Goal: Navigation & Orientation: Locate item on page

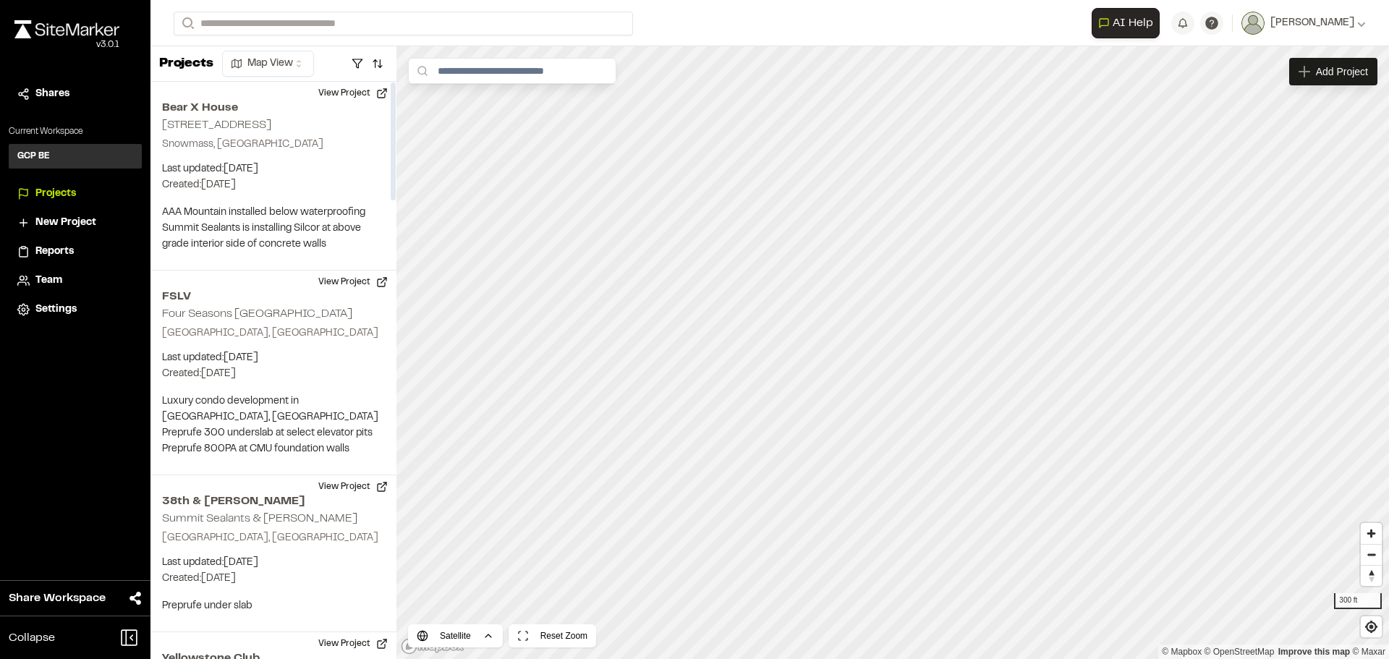
click at [250, 58] on html "**********" at bounding box center [694, 329] width 1389 height 659
click at [1376, 533] on span "Zoom in" at bounding box center [1371, 533] width 21 height 21
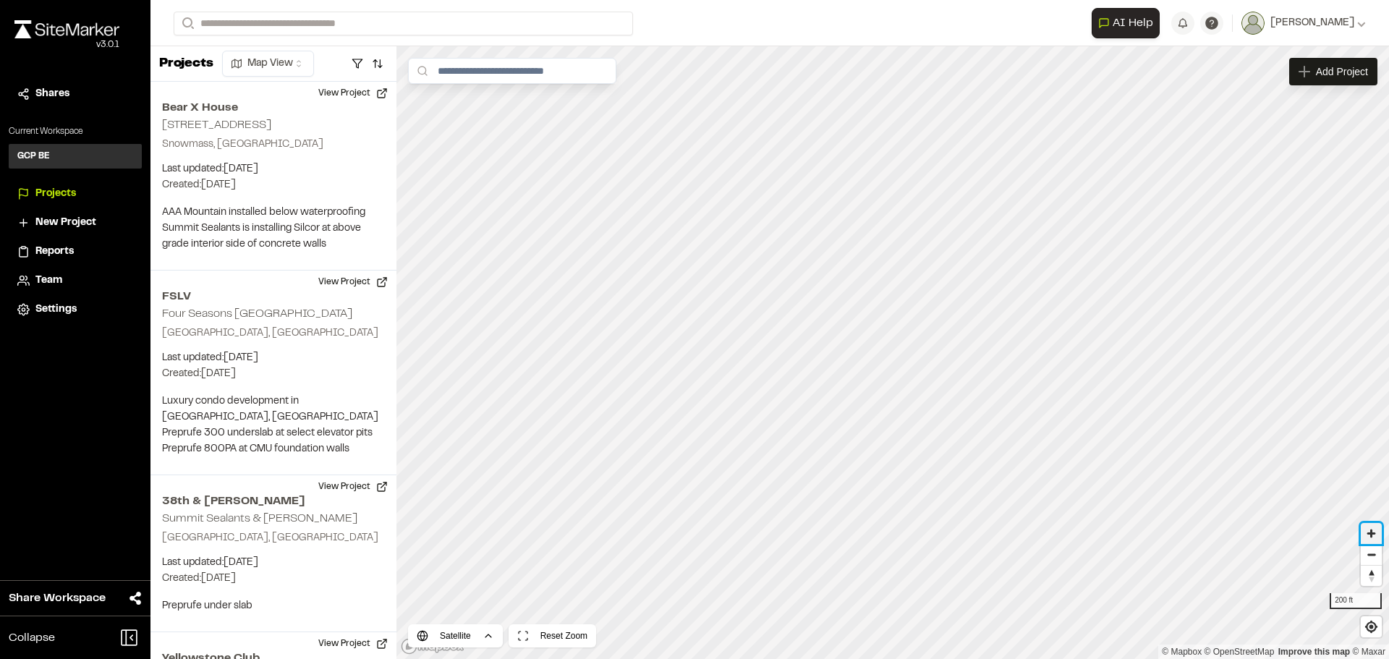
click at [1376, 533] on span "Zoom in" at bounding box center [1371, 533] width 21 height 21
click at [1371, 556] on span "Zoom out" at bounding box center [1371, 555] width 21 height 20
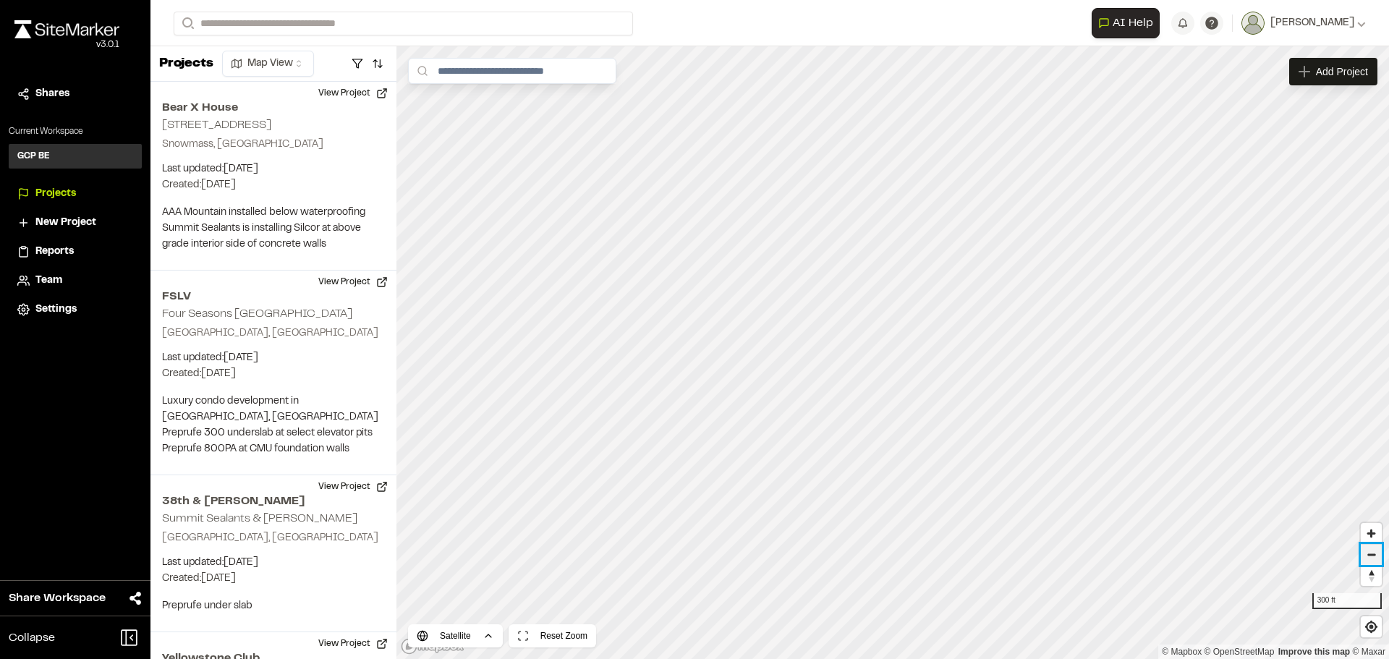
click at [1371, 556] on span "Zoom out" at bounding box center [1371, 555] width 21 height 20
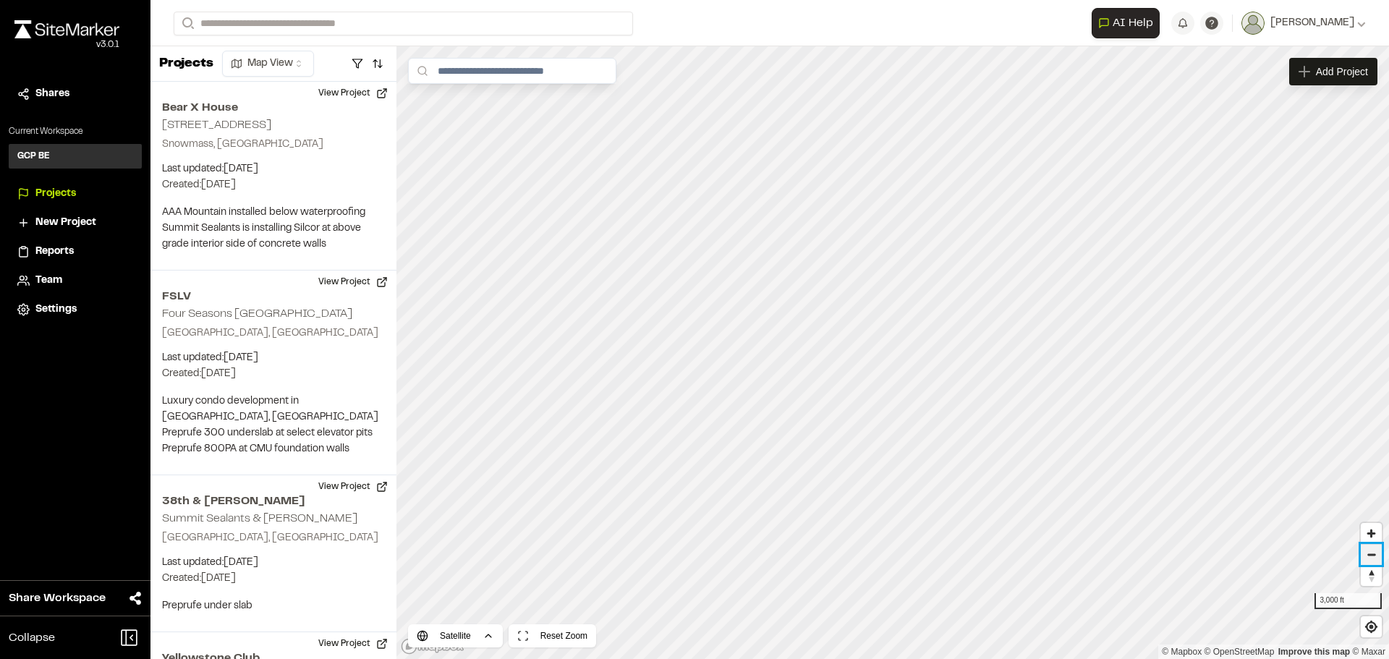
click at [1371, 556] on span "Zoom out" at bounding box center [1371, 555] width 21 height 20
